Goal: Use online tool/utility: Utilize a website feature to perform a specific function

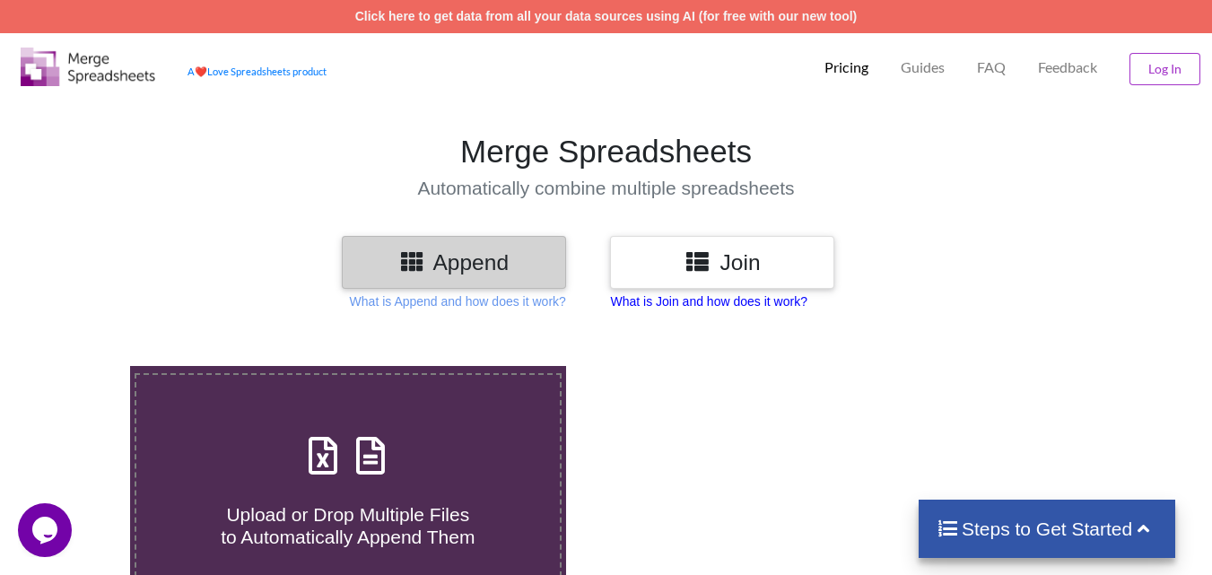
click at [700, 301] on p "What is Join and how does it work?" at bounding box center [708, 301] width 196 height 18
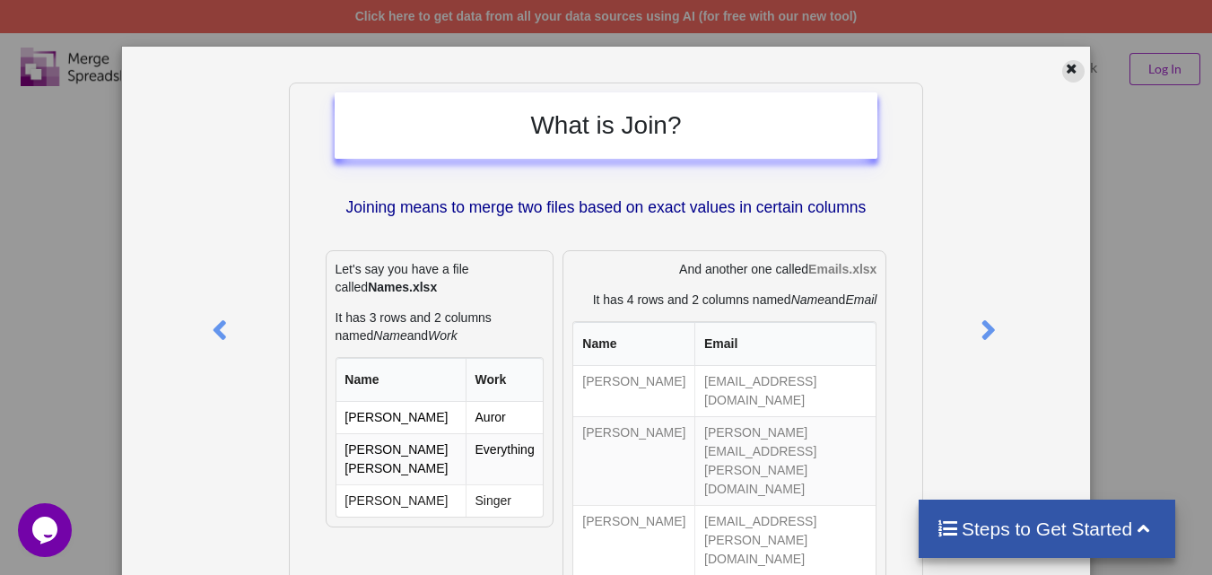
click at [1064, 67] on icon at bounding box center [1071, 66] width 15 height 13
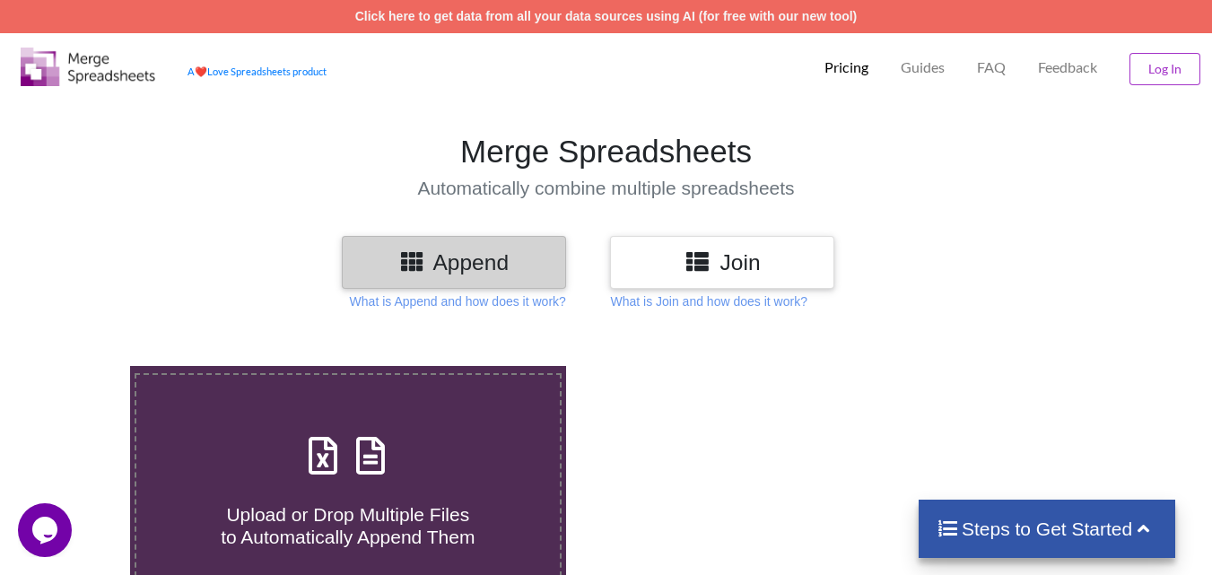
click at [667, 263] on h3 "Join" at bounding box center [721, 262] width 197 height 26
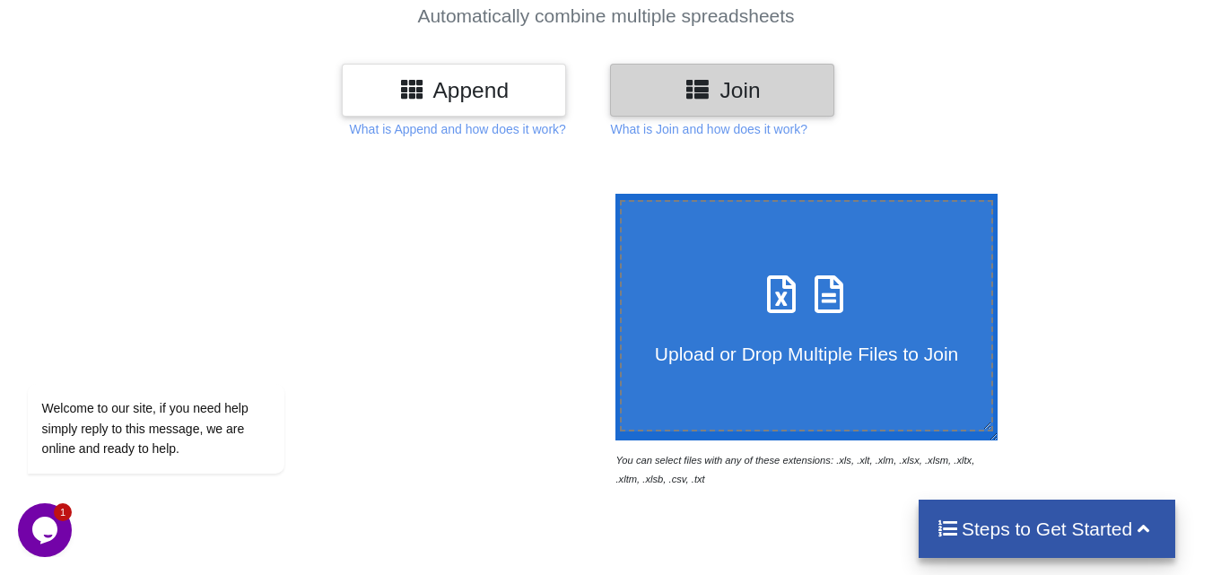
scroll to position [269, 0]
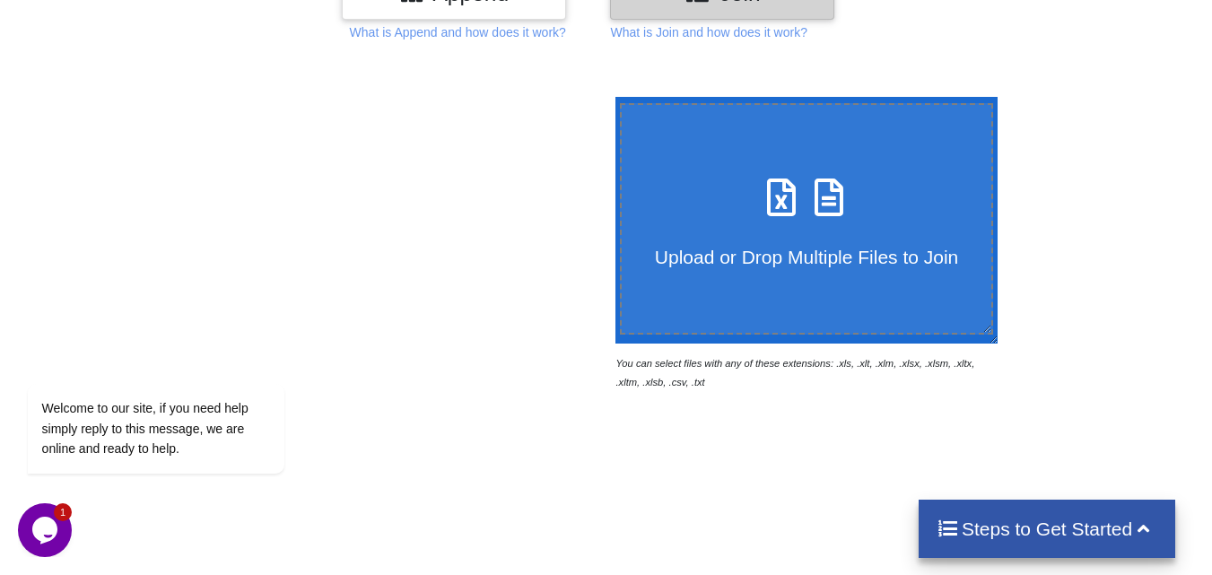
click at [806, 278] on label "Upload or Drop Multiple Files to Join" at bounding box center [807, 218] width 374 height 231
click at [611, 97] on input "Upload or Drop Multiple Files to Join" at bounding box center [611, 97] width 0 height 0
type input "C:\fakepath\cashbook 040825.xls"
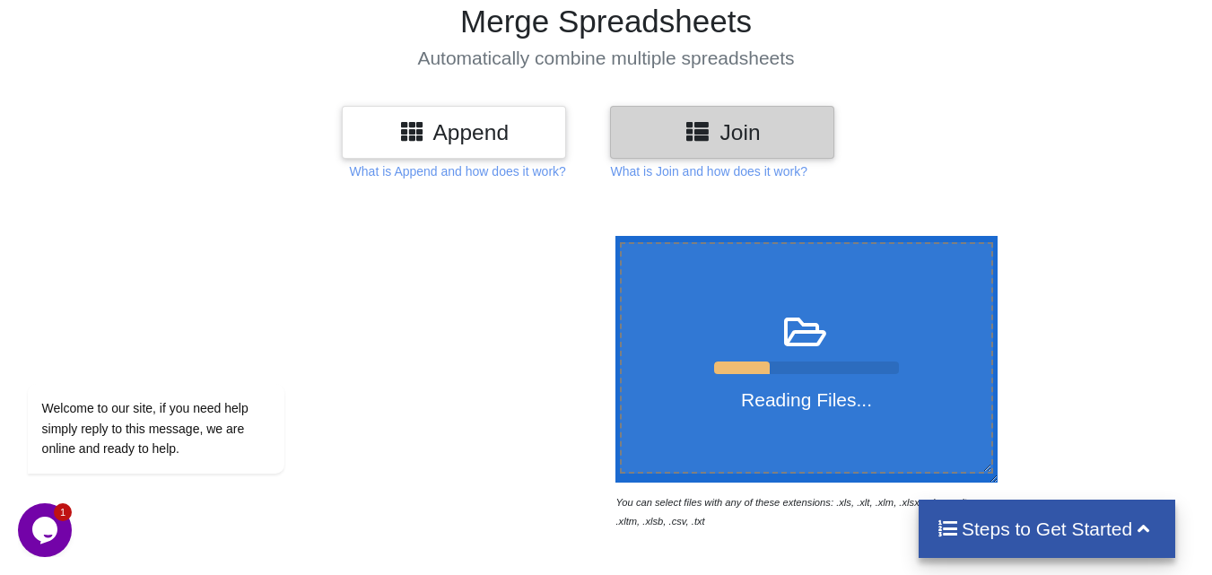
scroll to position [0, 0]
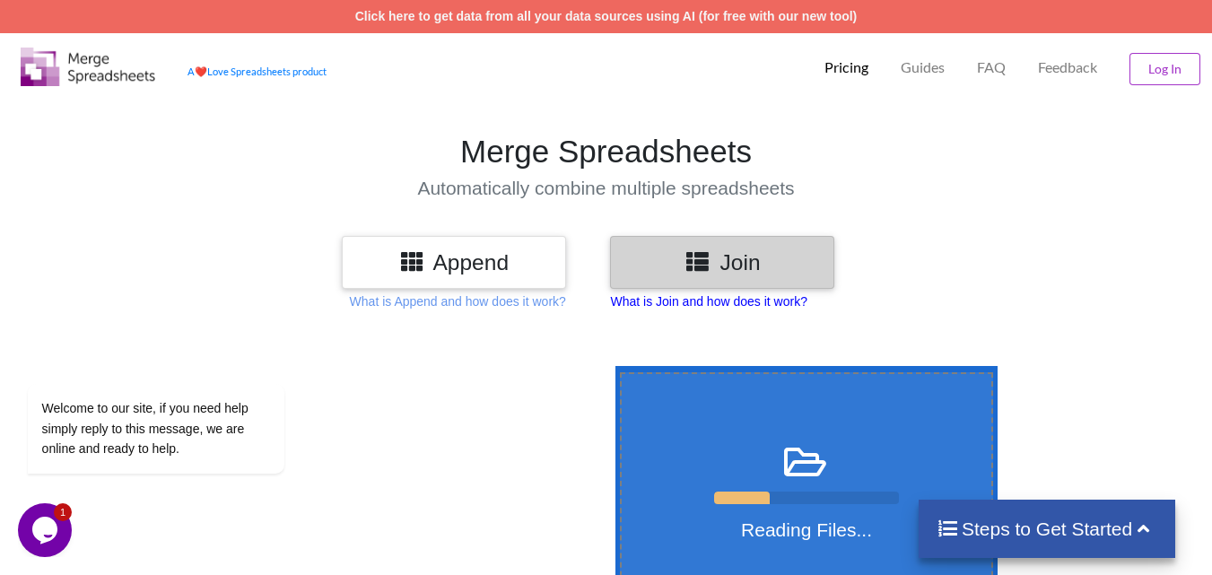
click at [702, 299] on p "What is Join and how does it work?" at bounding box center [708, 301] width 196 height 18
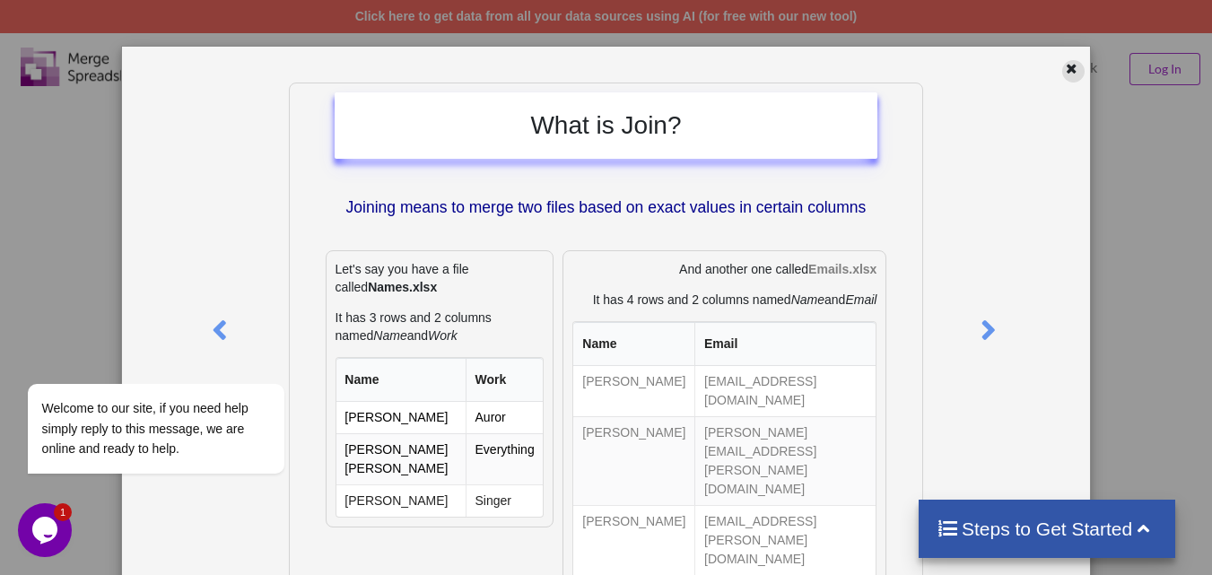
click at [1066, 67] on icon at bounding box center [1071, 66] width 15 height 13
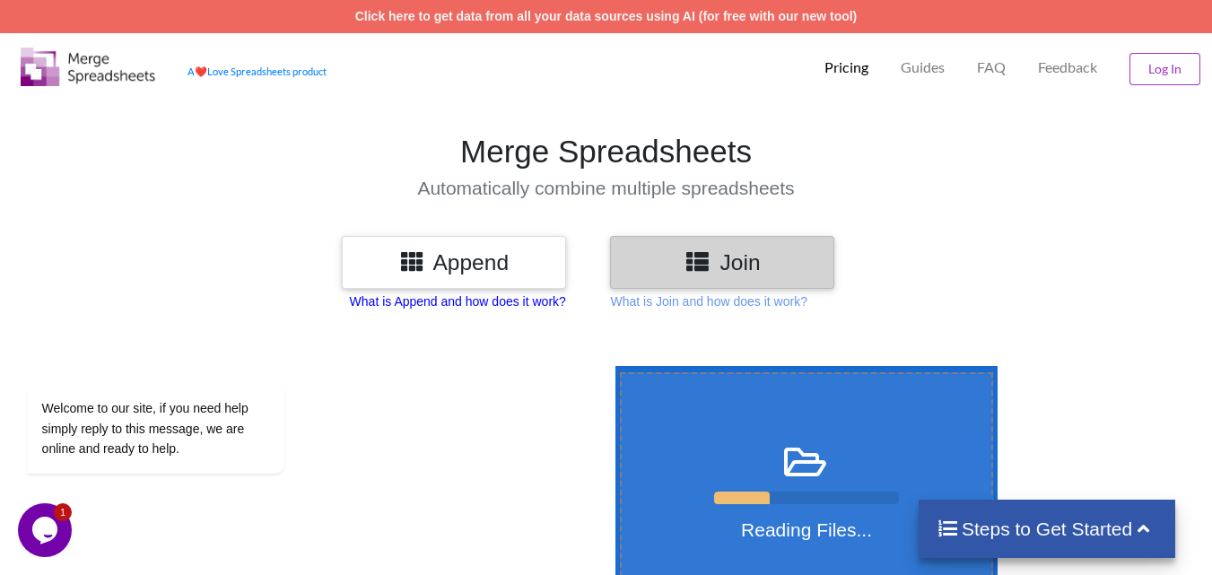
click at [454, 301] on p "What is Append and how does it work?" at bounding box center [458, 301] width 216 height 18
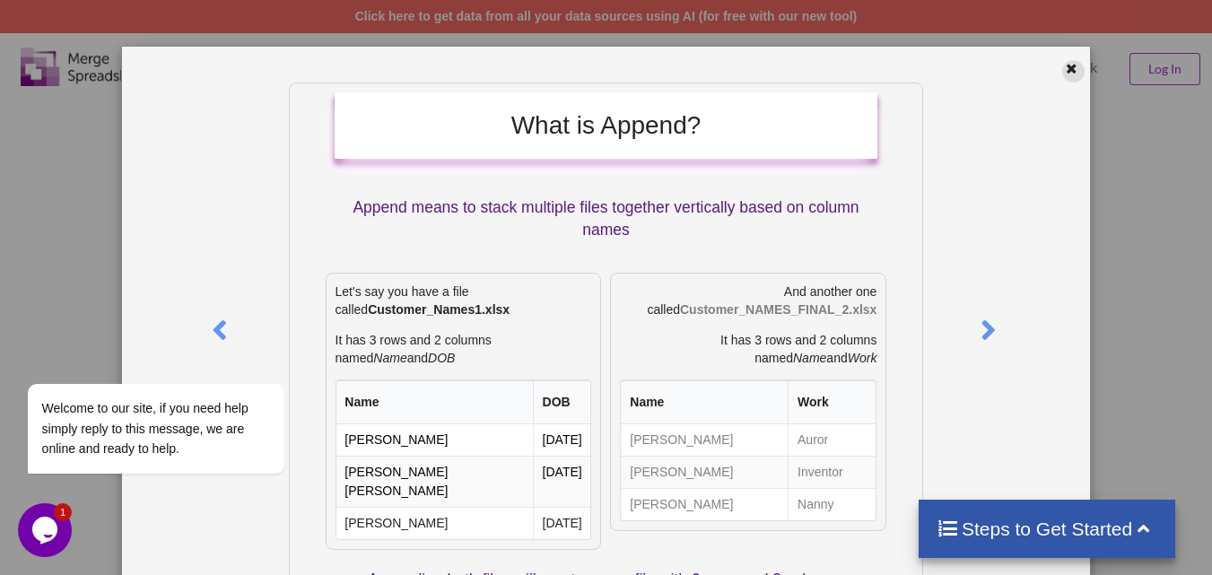
click at [1071, 63] on div at bounding box center [1073, 71] width 22 height 22
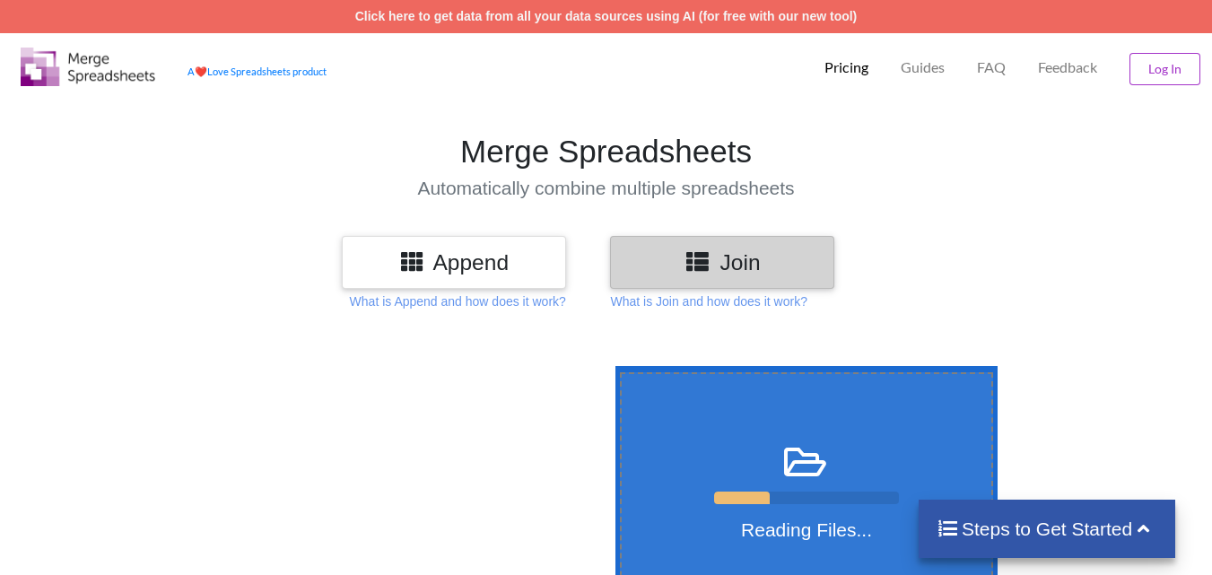
click at [815, 462] on icon at bounding box center [805, 453] width 45 height 38
click at [611, 366] on input "Reading Files..." at bounding box center [611, 366] width 0 height 0
click at [834, 423] on label "Reading Files..." at bounding box center [807, 487] width 374 height 231
click at [611, 366] on input "Reading Files..." at bounding box center [611, 366] width 0 height 0
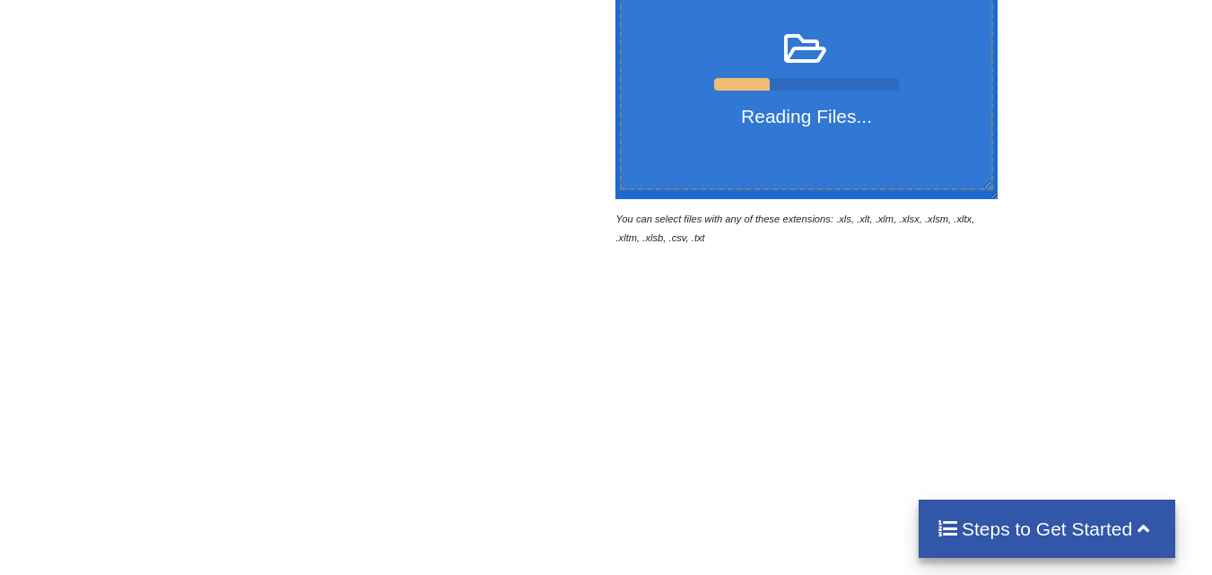
scroll to position [260, 0]
